Goal: Task Accomplishment & Management: Use online tool/utility

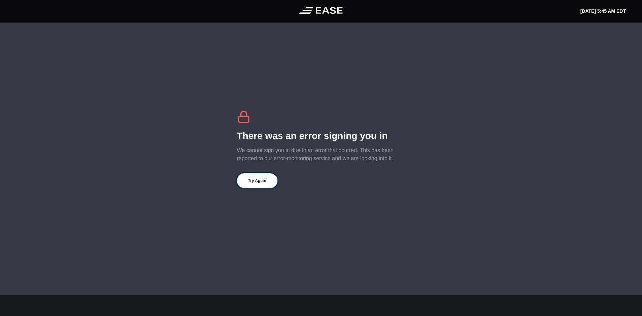
click at [261, 181] on button "Try Again" at bounding box center [257, 180] width 40 height 15
